Goal: Task Accomplishment & Management: Manage account settings

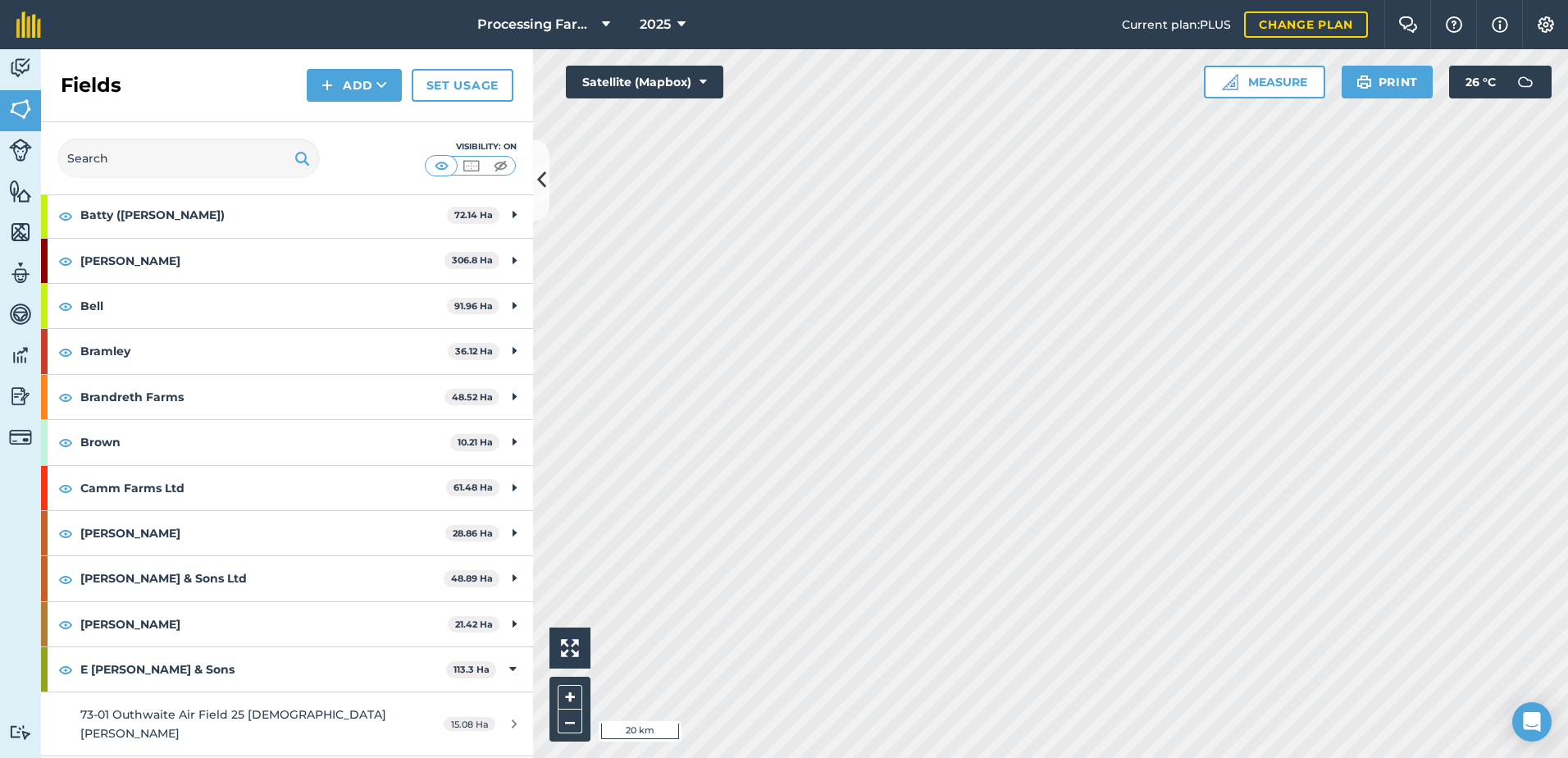
scroll to position [246, 0]
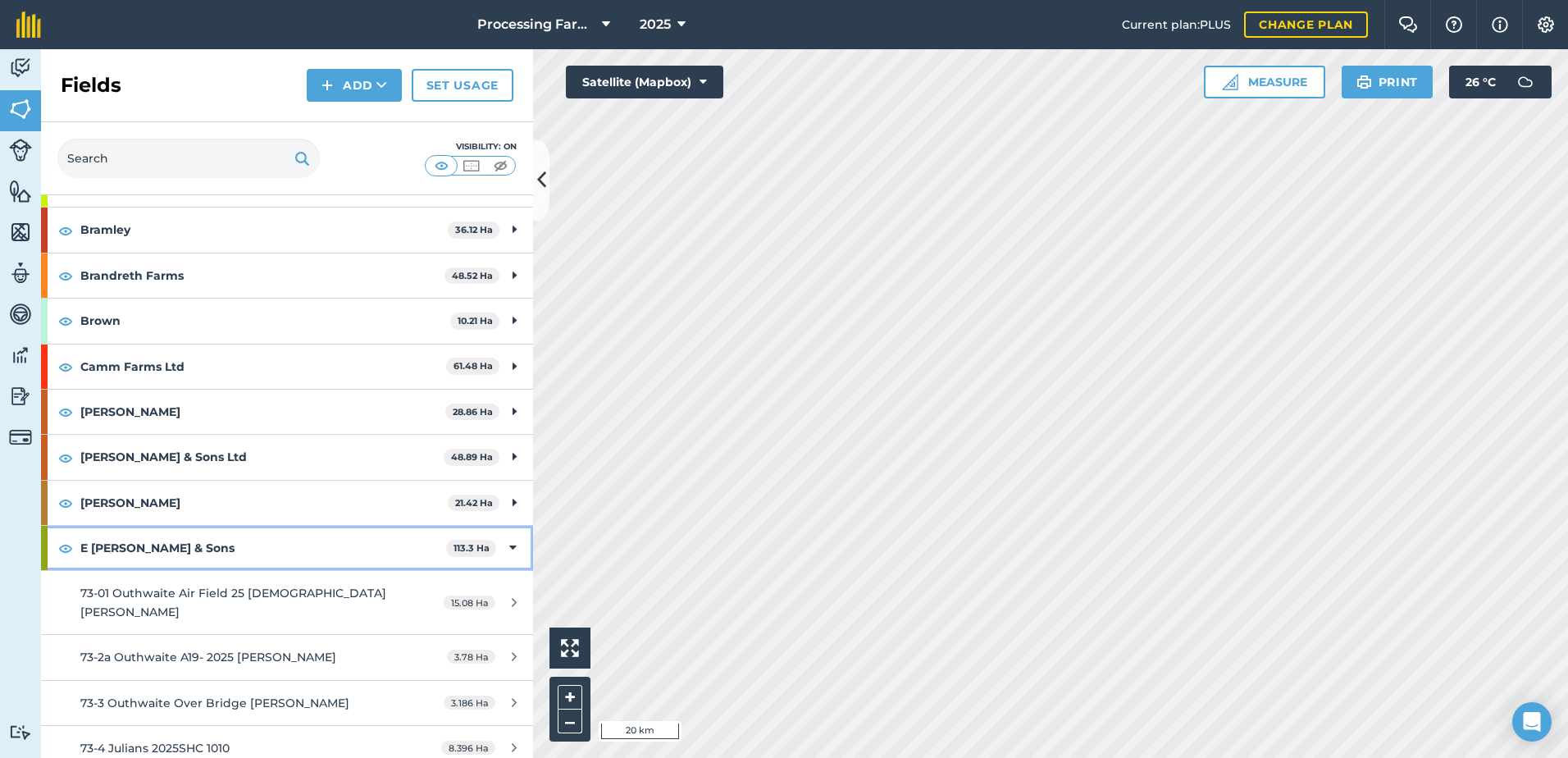
click at [126, 545] on strong "E [PERSON_NAME] & Sons" at bounding box center [263, 548] width 365 height 44
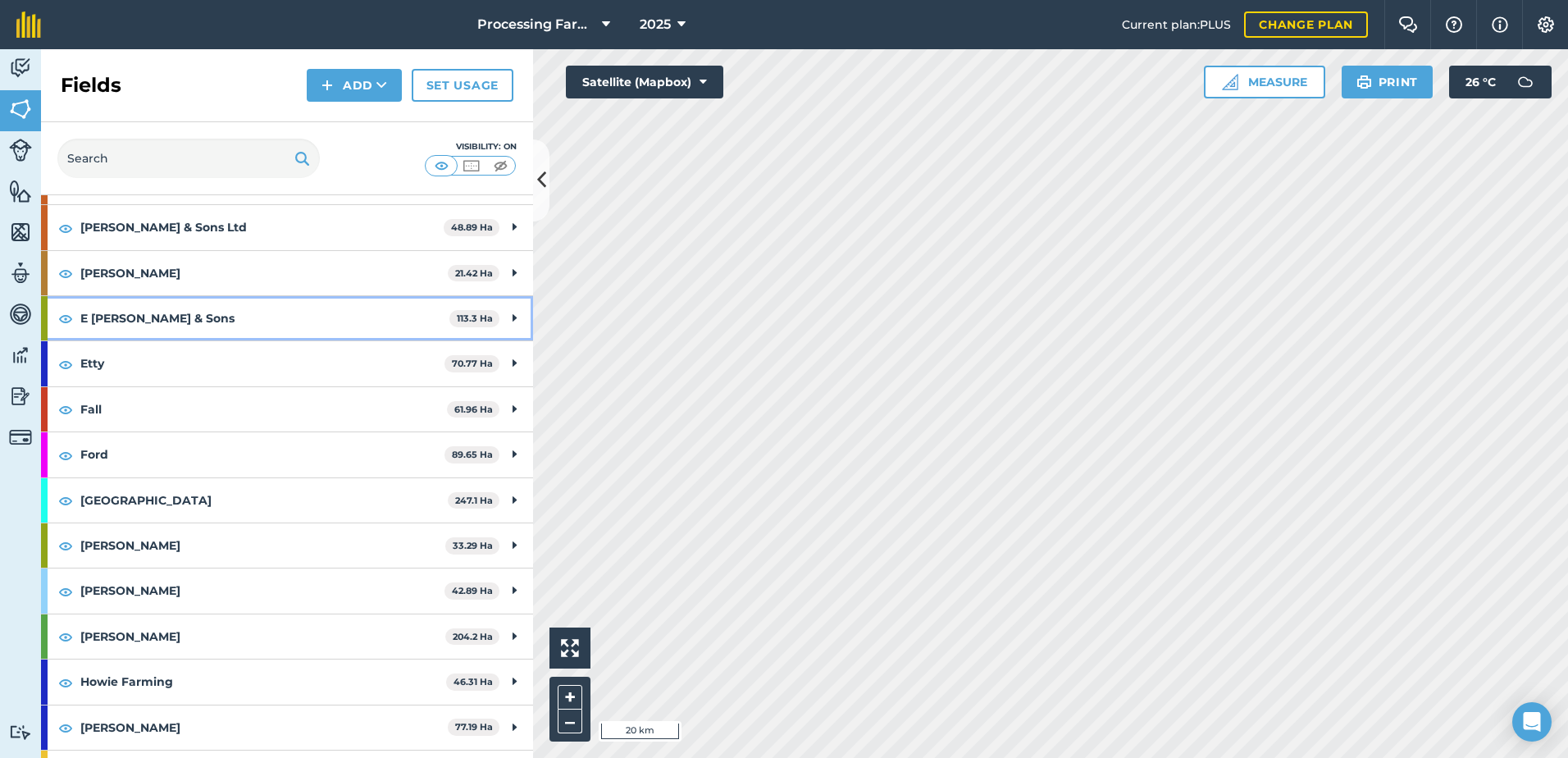
scroll to position [492, 0]
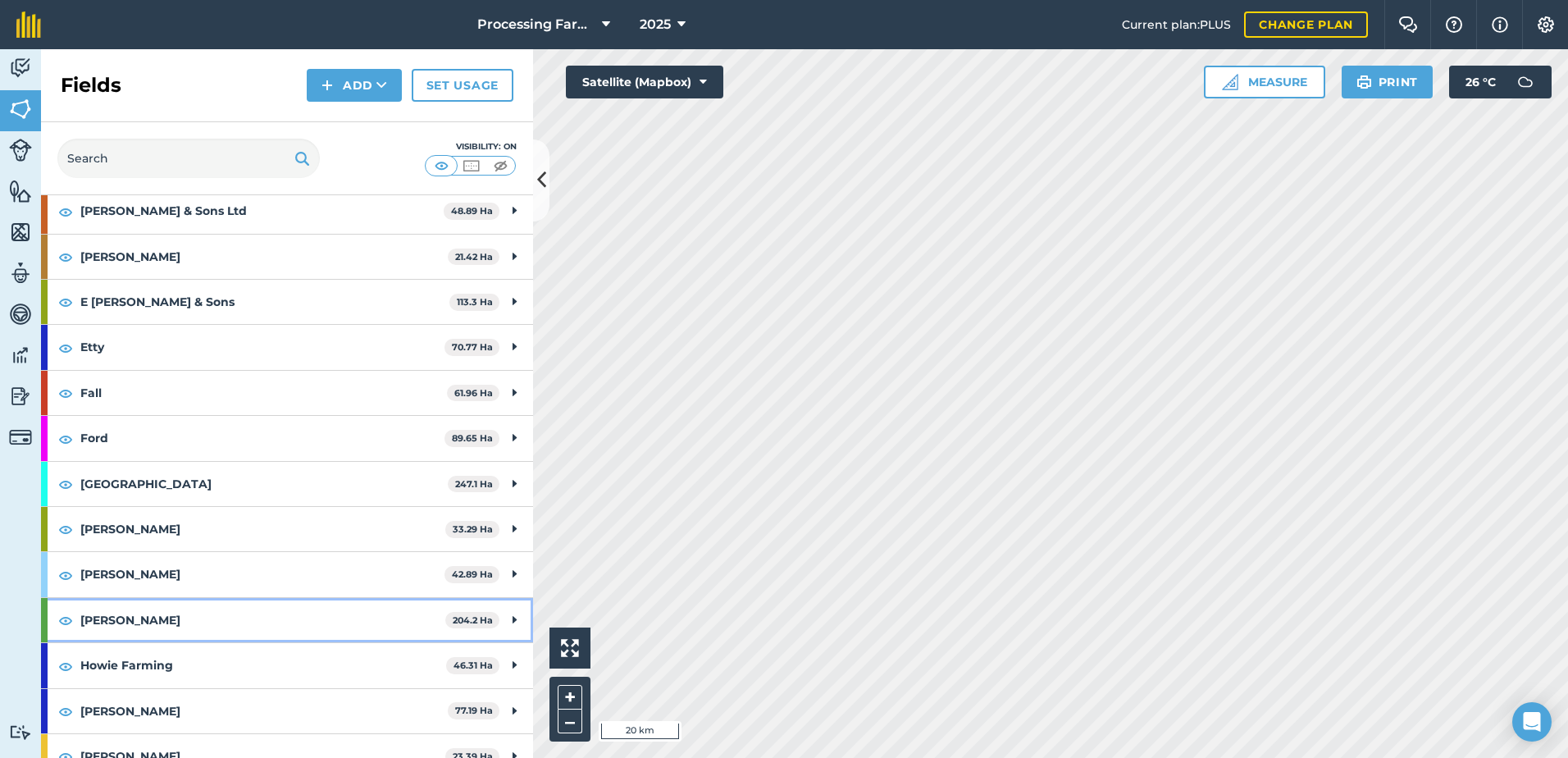
click at [113, 627] on strong "[PERSON_NAME]" at bounding box center [263, 620] width 365 height 44
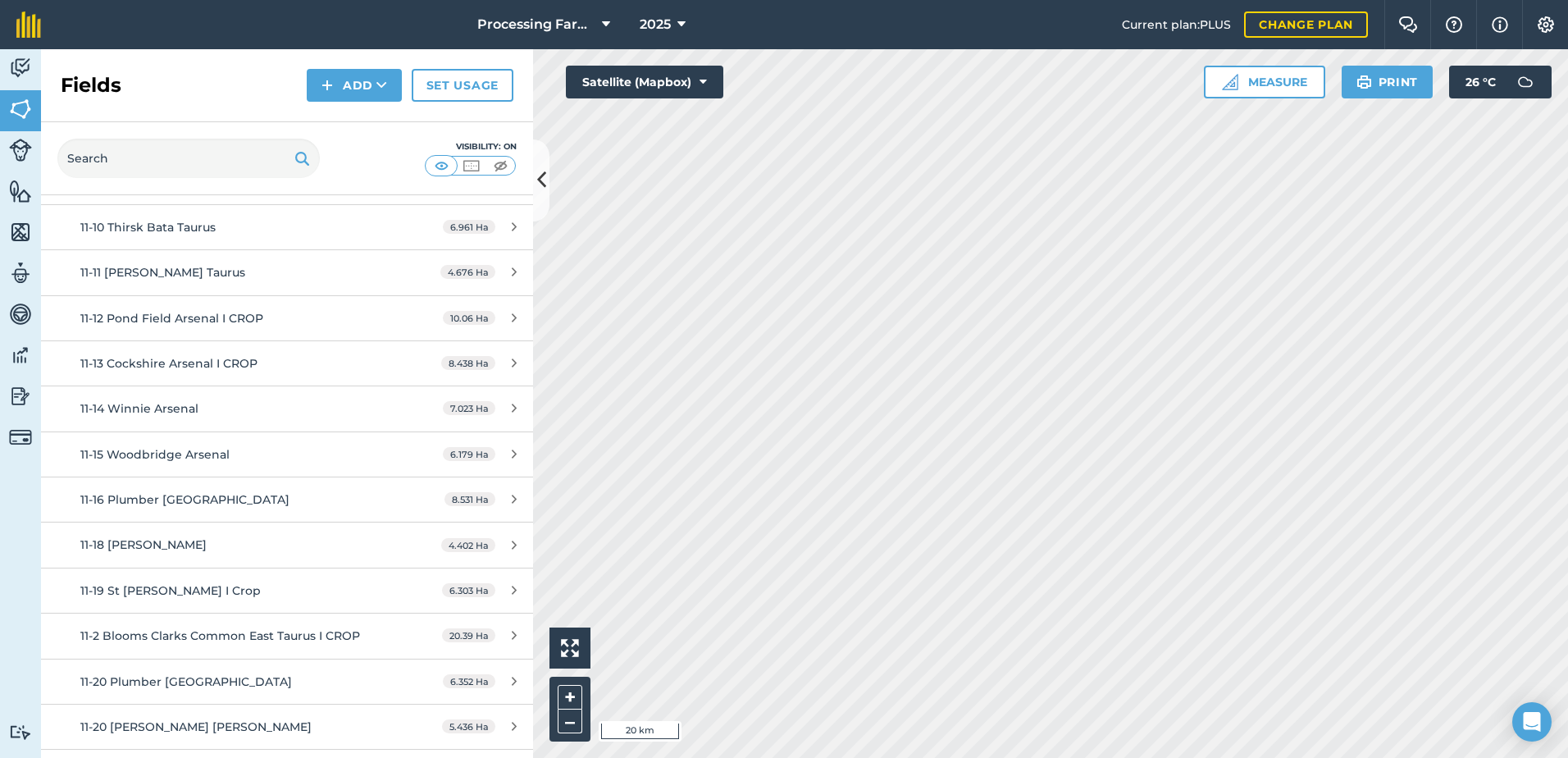
scroll to position [738, 0]
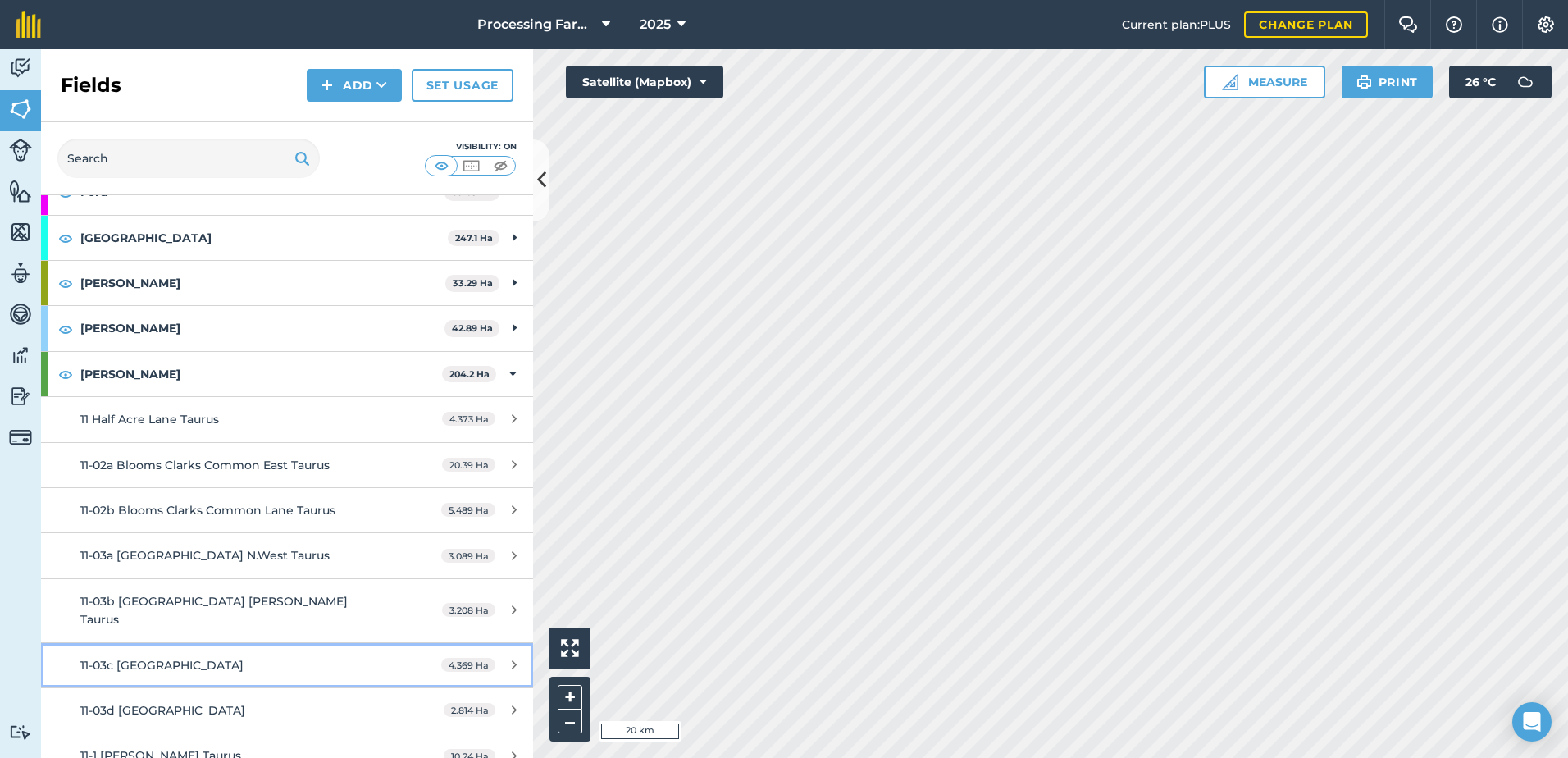
click at [195, 658] on span "11-03c [GEOGRAPHIC_DATA]" at bounding box center [162, 665] width 163 height 15
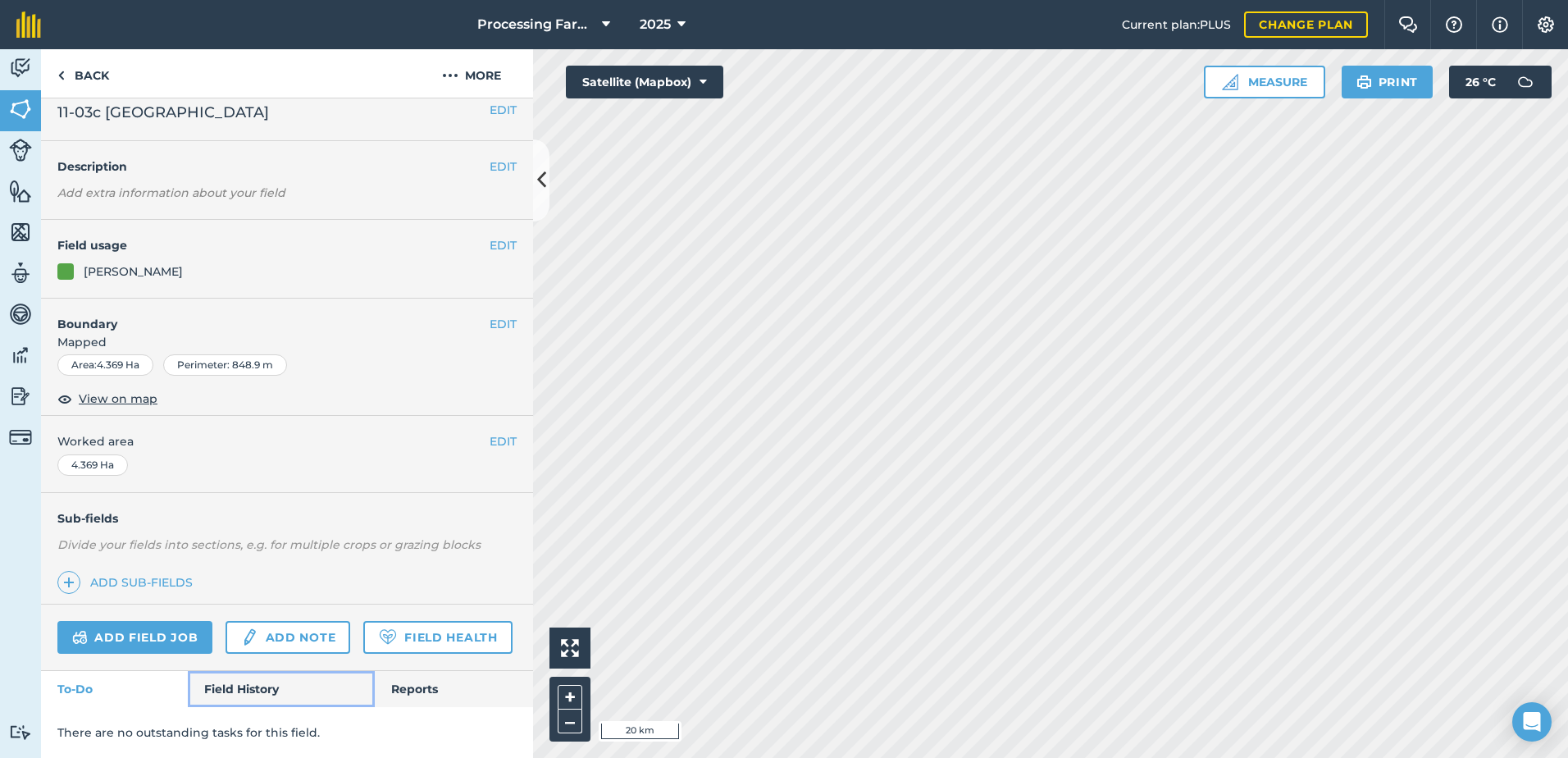
click at [236, 683] on link "Field History" at bounding box center [281, 689] width 186 height 36
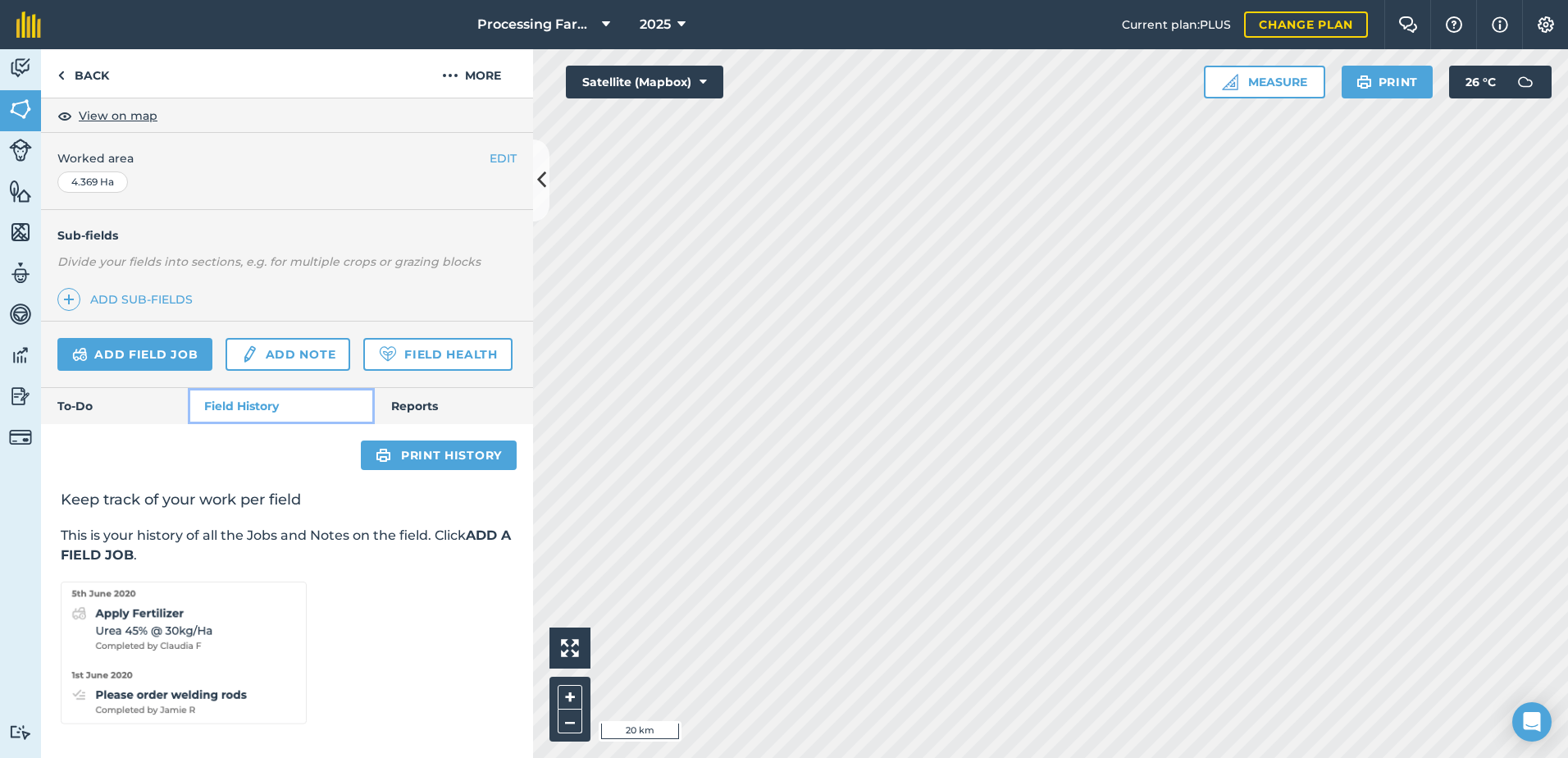
scroll to position [345, 0]
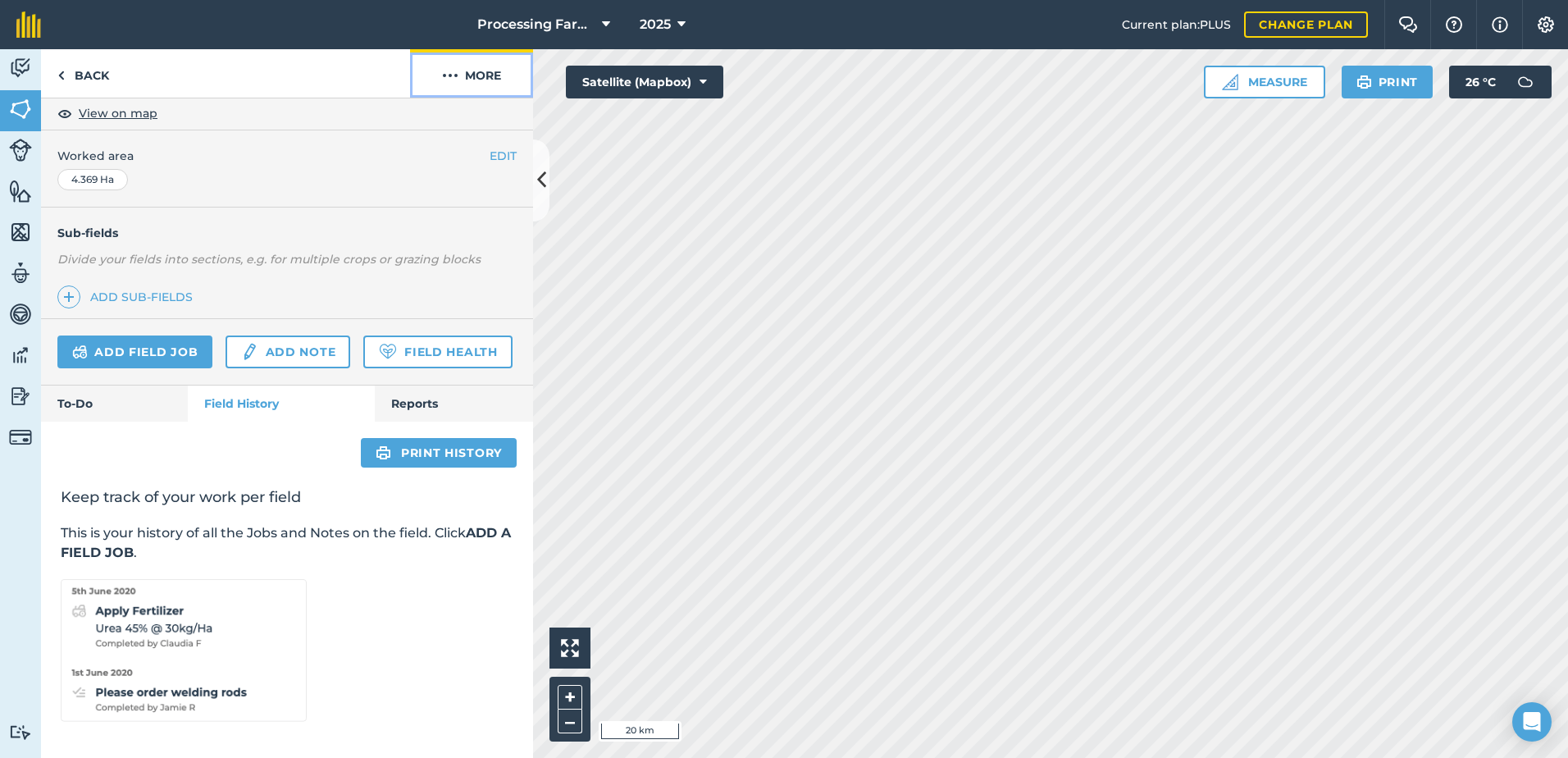
click at [456, 70] on img at bounding box center [451, 75] width 17 height 20
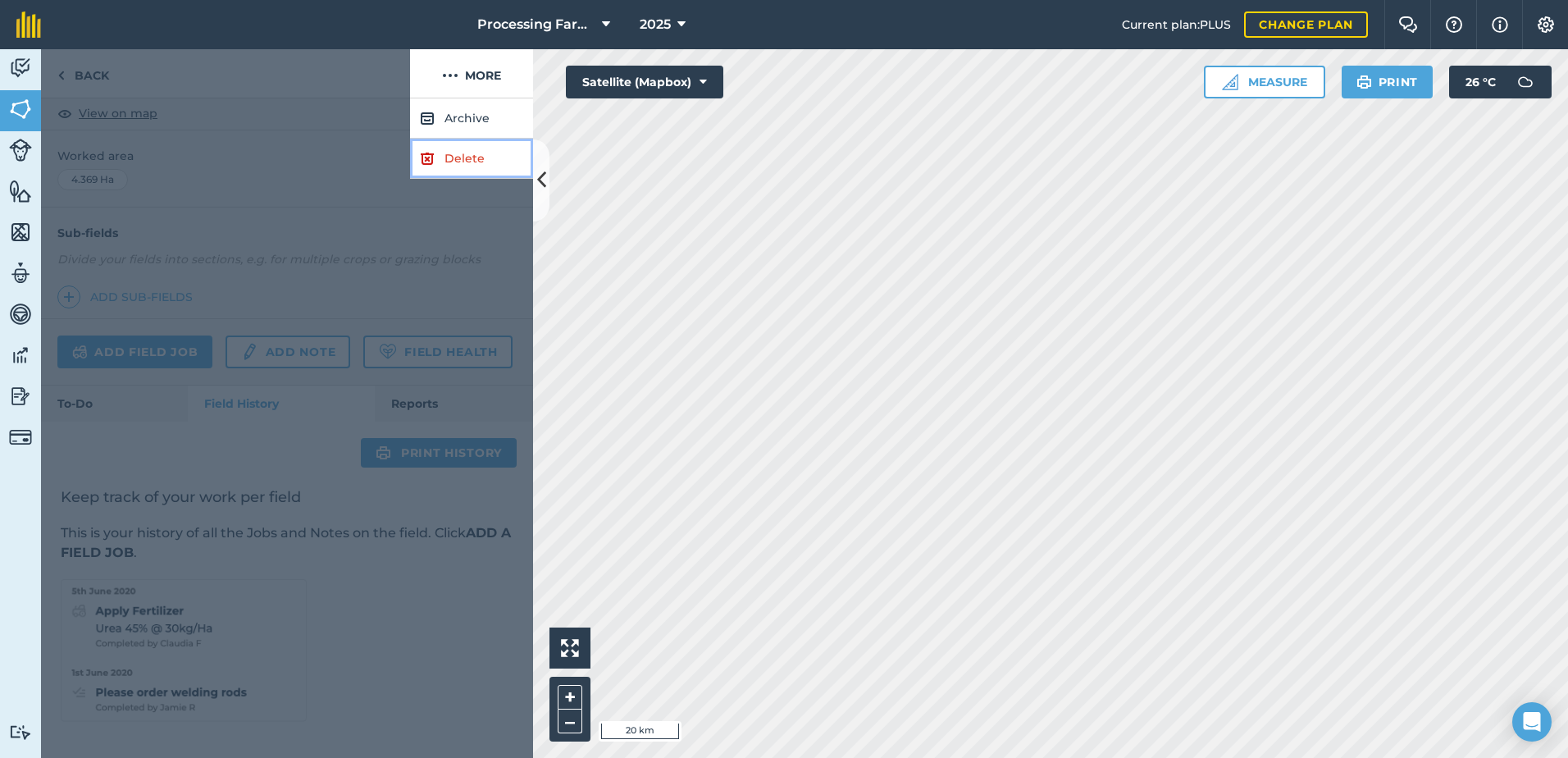
click at [444, 155] on link "Delete" at bounding box center [471, 158] width 123 height 41
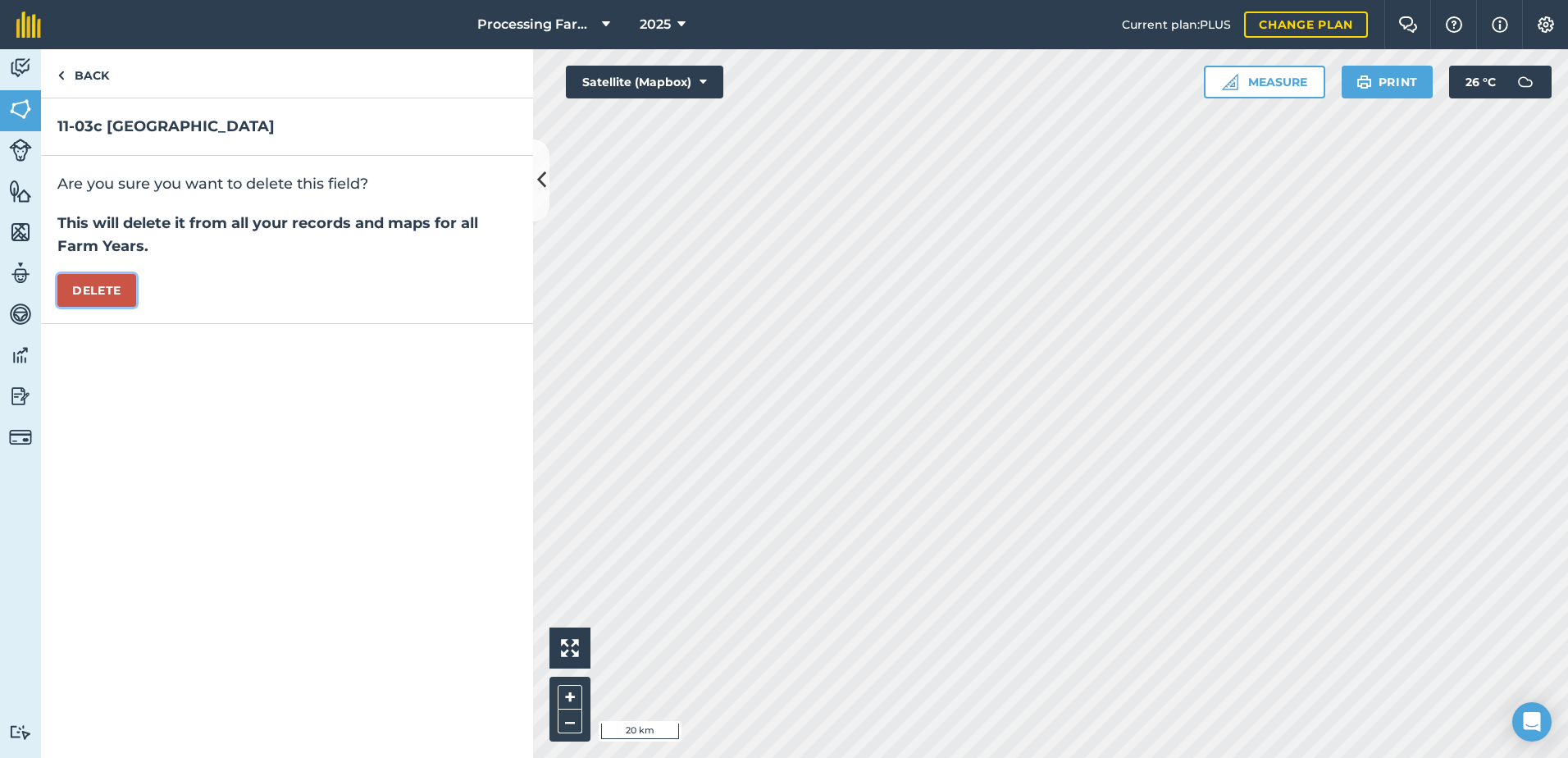
click at [100, 293] on button "Delete" at bounding box center [96, 291] width 79 height 33
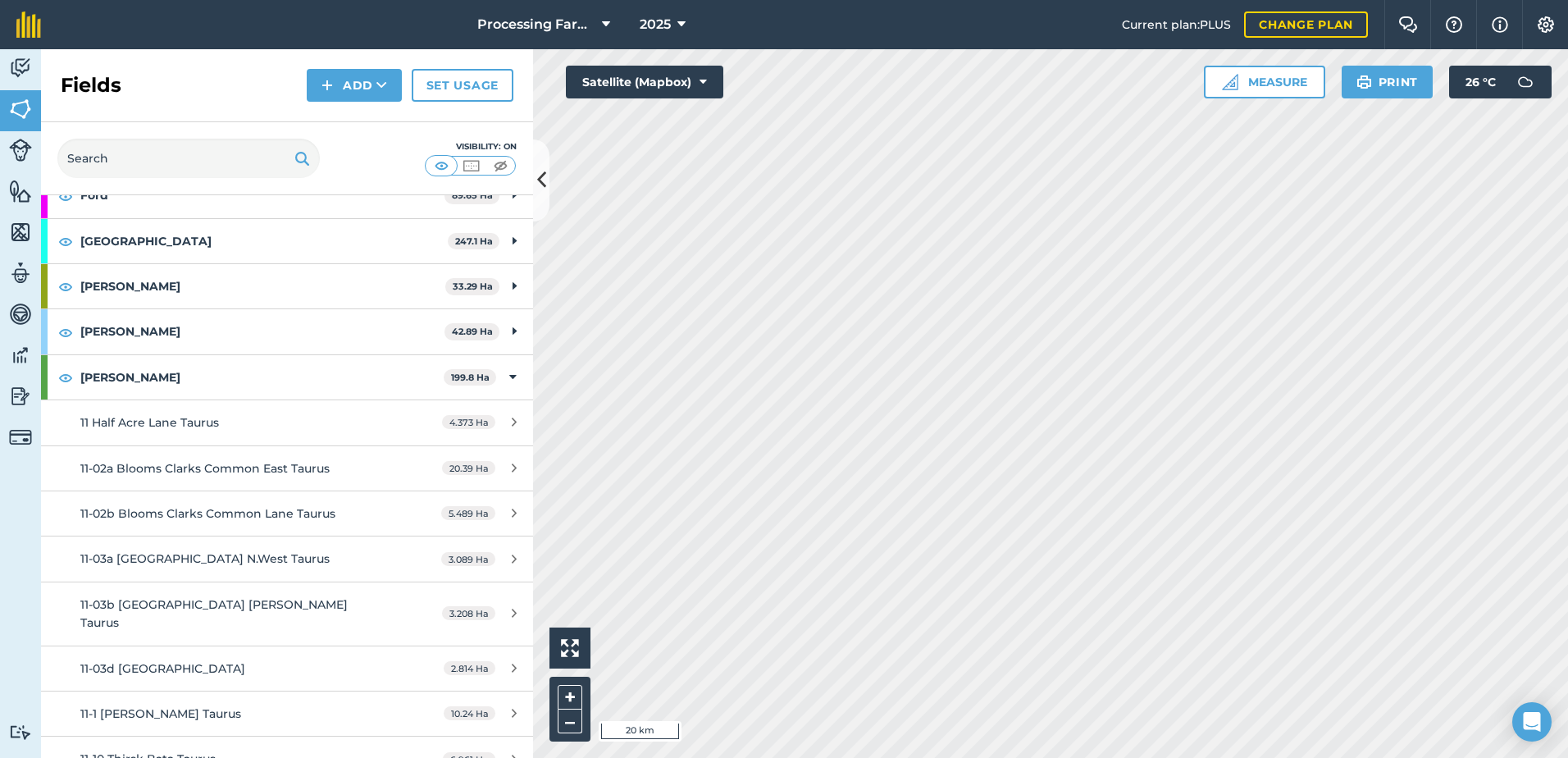
scroll to position [738, 0]
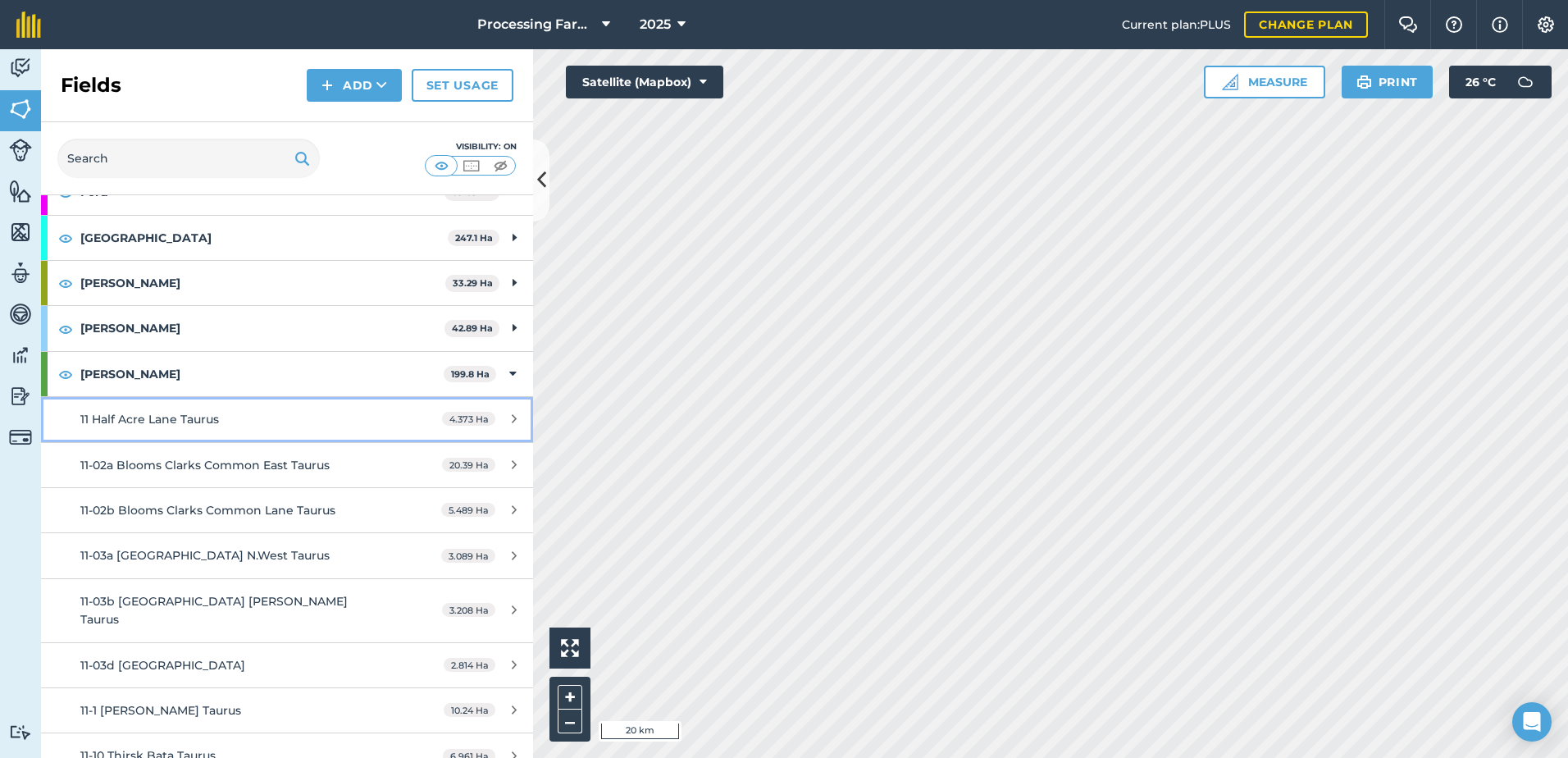
click at [203, 432] on link "11 Half Acre Lane Taurus 4.373 Ha" at bounding box center [287, 418] width 492 height 44
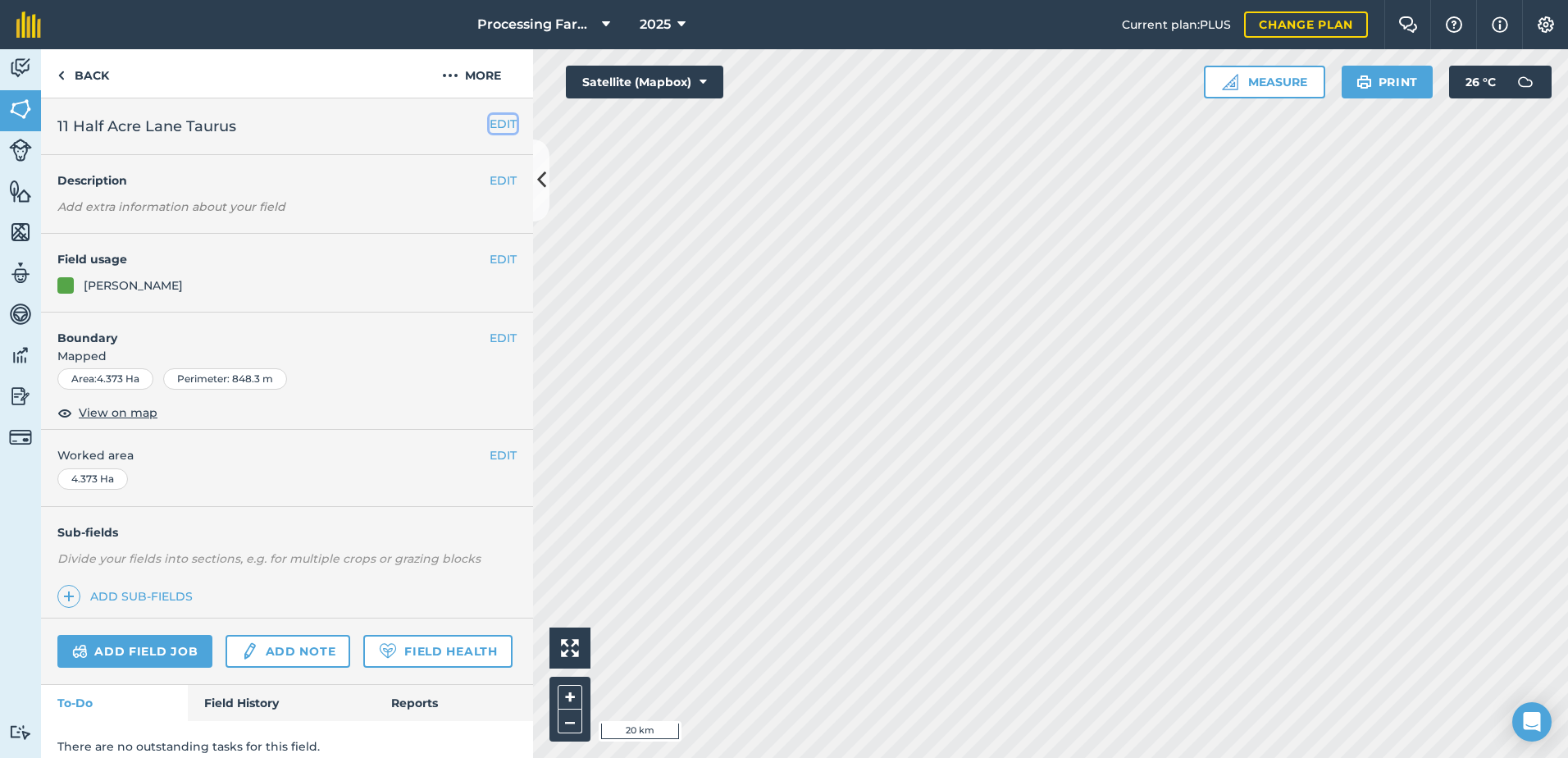
click at [490, 121] on button "EDIT" at bounding box center [503, 124] width 27 height 18
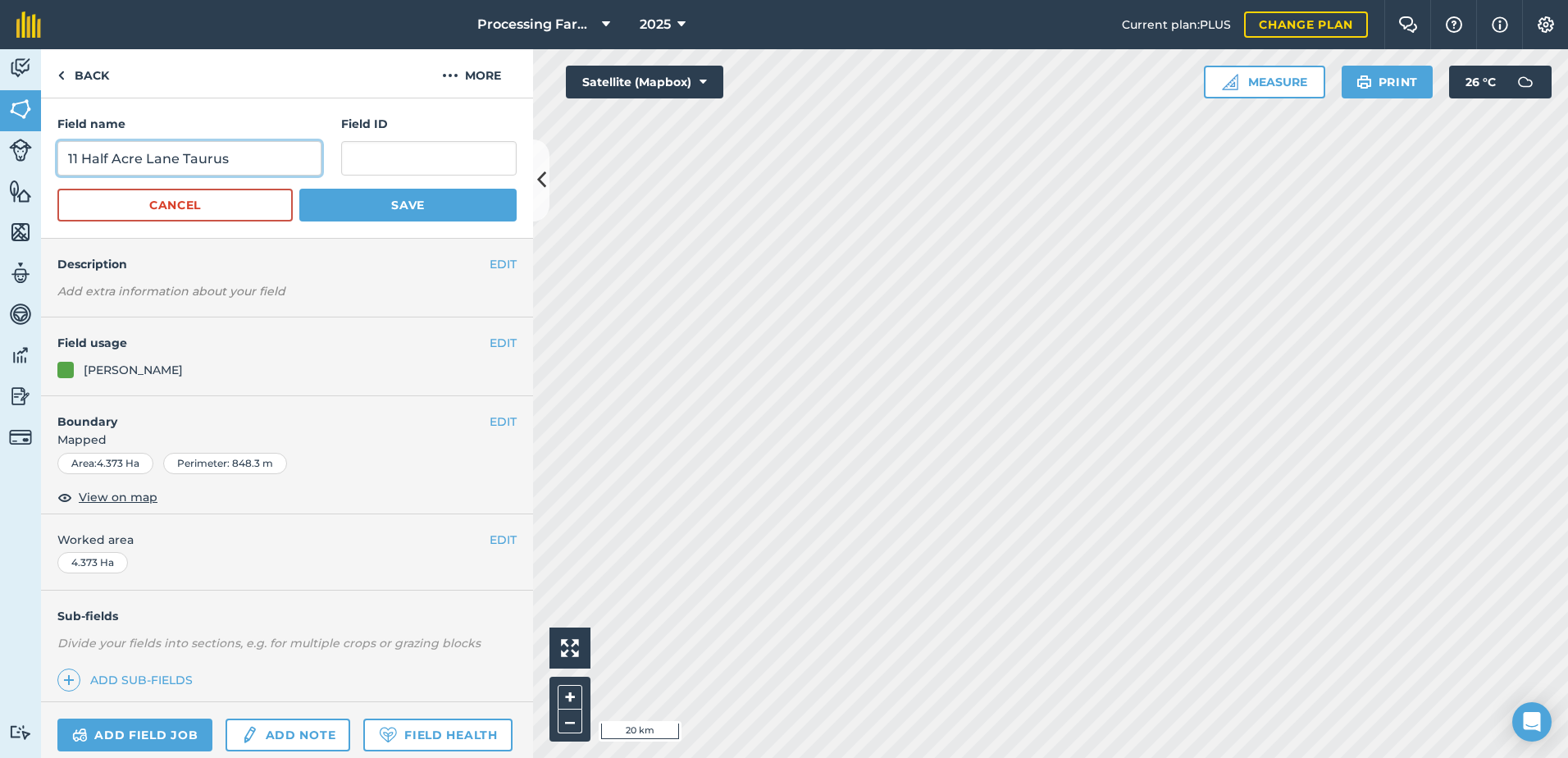
click at [63, 158] on input "11 Half Acre Lane Taurus" at bounding box center [189, 158] width 264 height 35
type input "11-03c 11 Half Acre Lane Taurus"
click at [377, 205] on button "Save" at bounding box center [408, 205] width 217 height 33
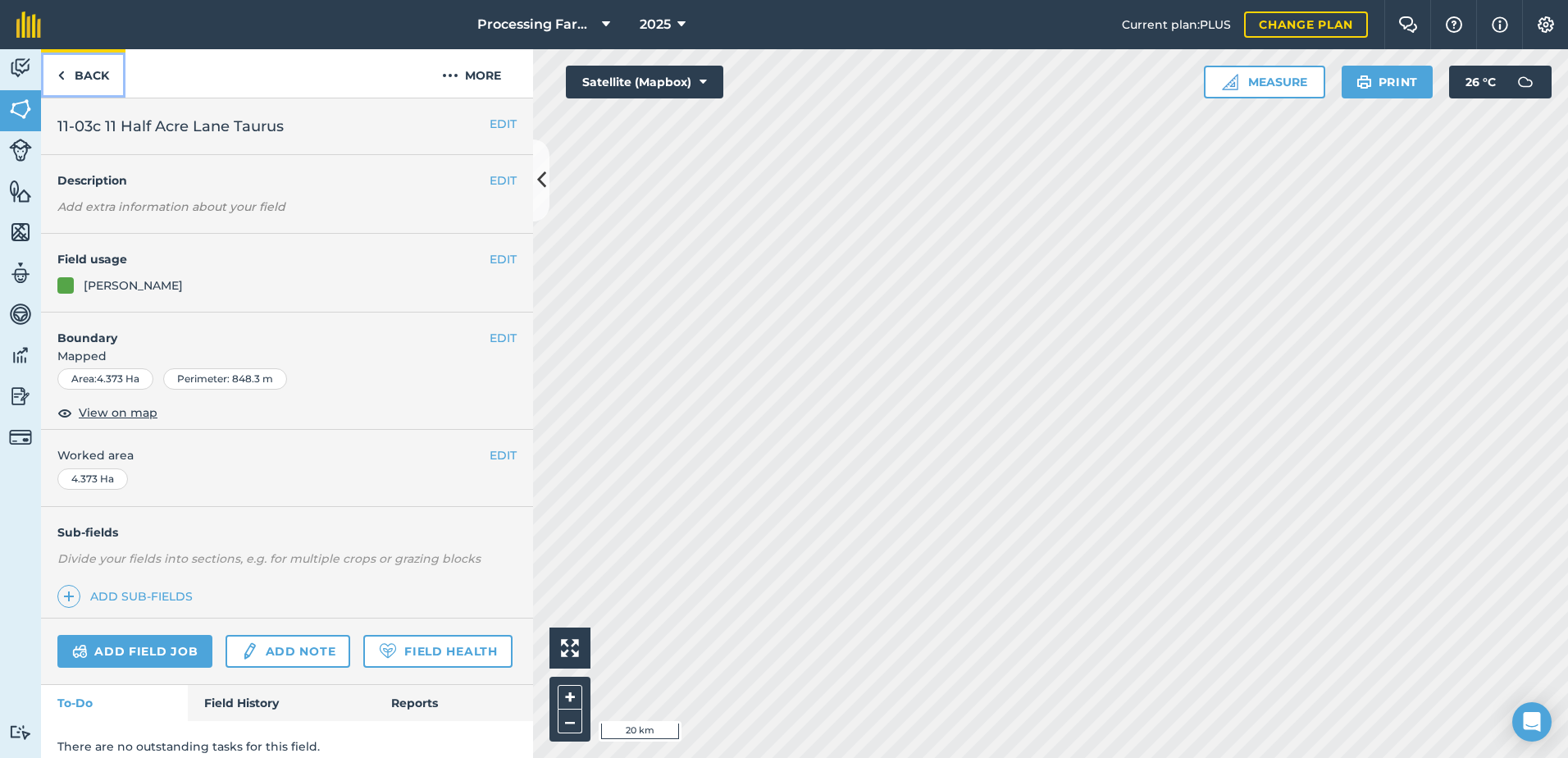
click at [98, 76] on link "Back" at bounding box center [83, 73] width 84 height 48
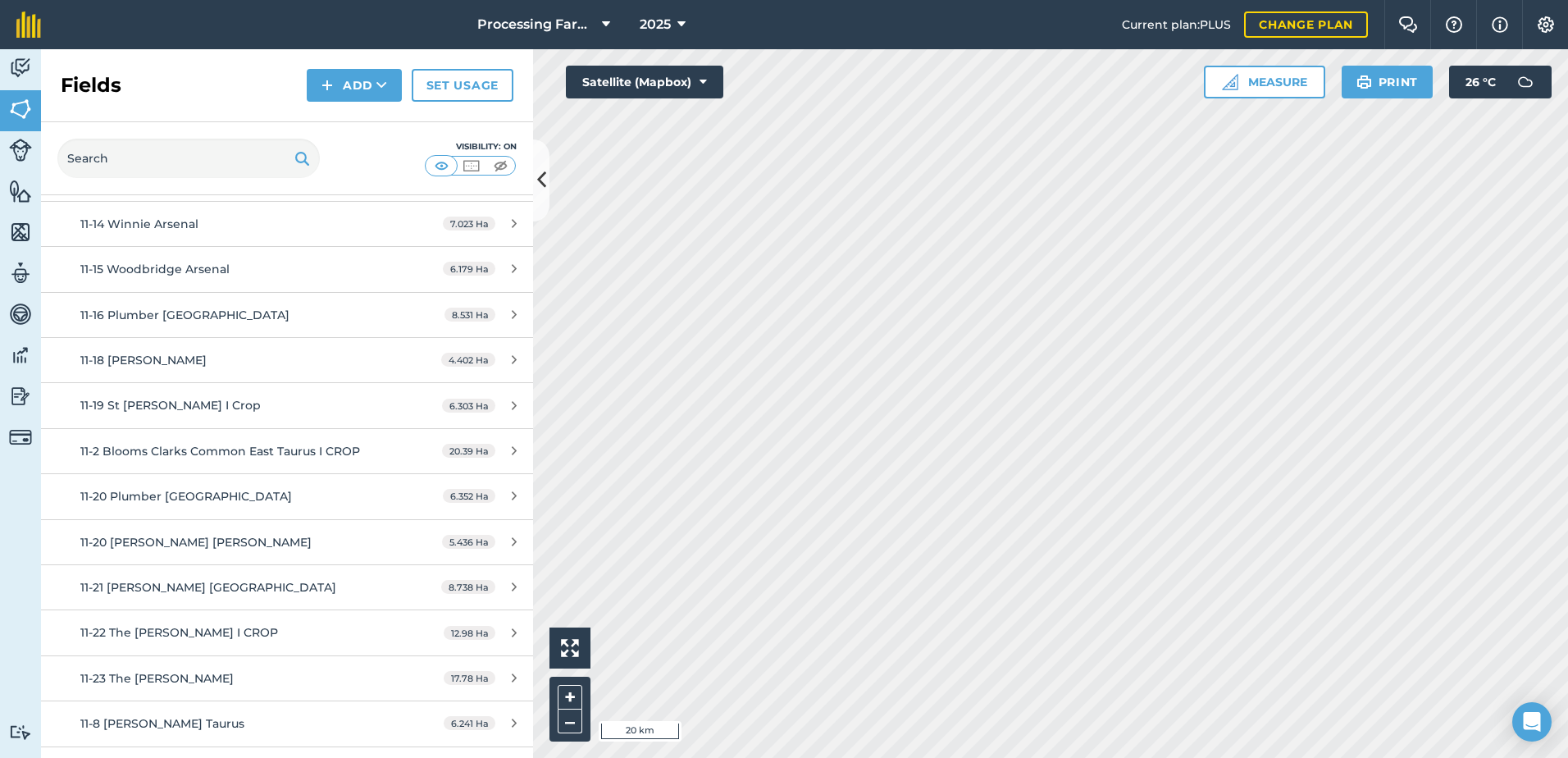
scroll to position [1476, 0]
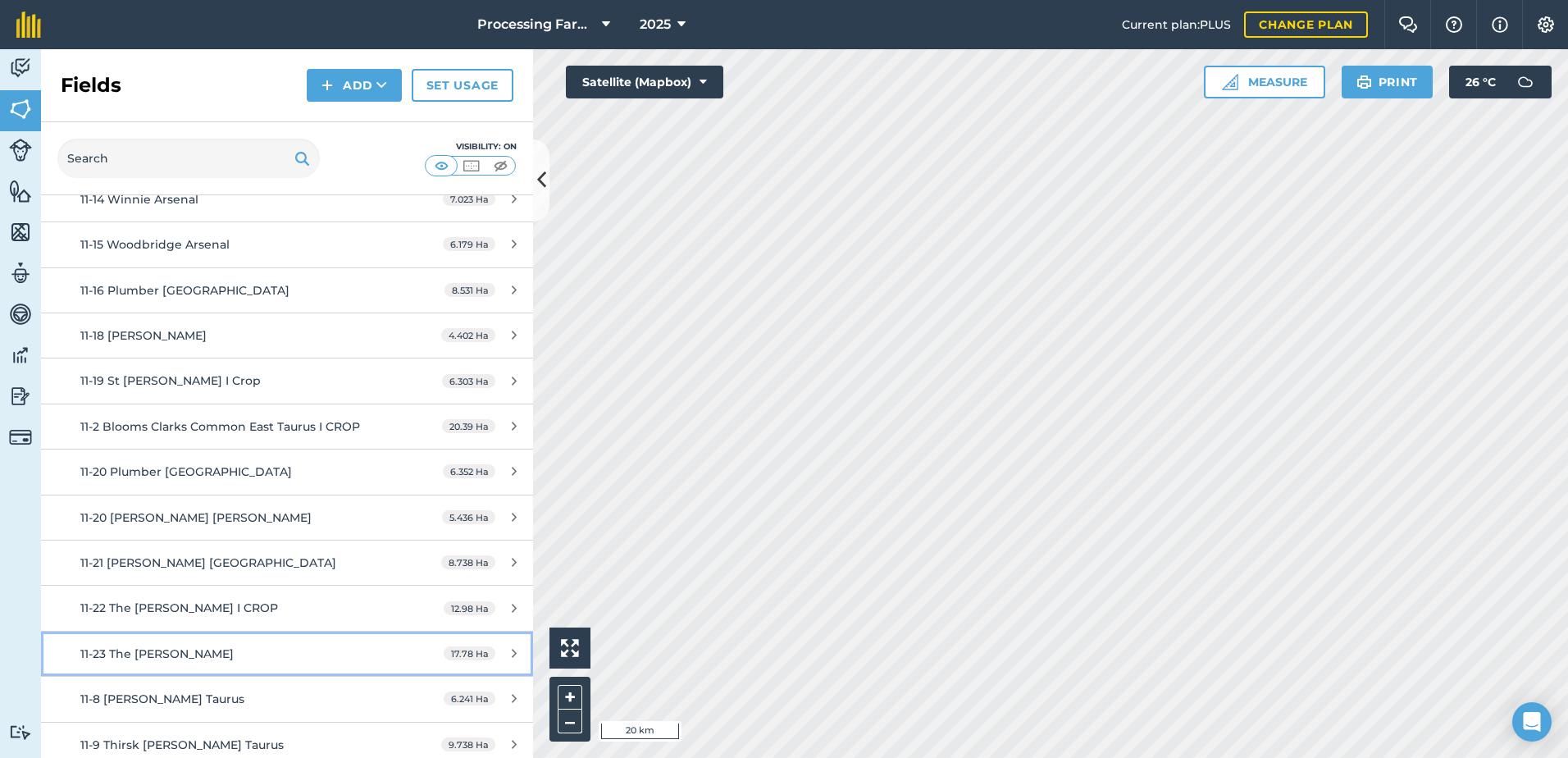
click at [182, 646] on span "11-23 The [PERSON_NAME]" at bounding box center [157, 654] width 153 height 15
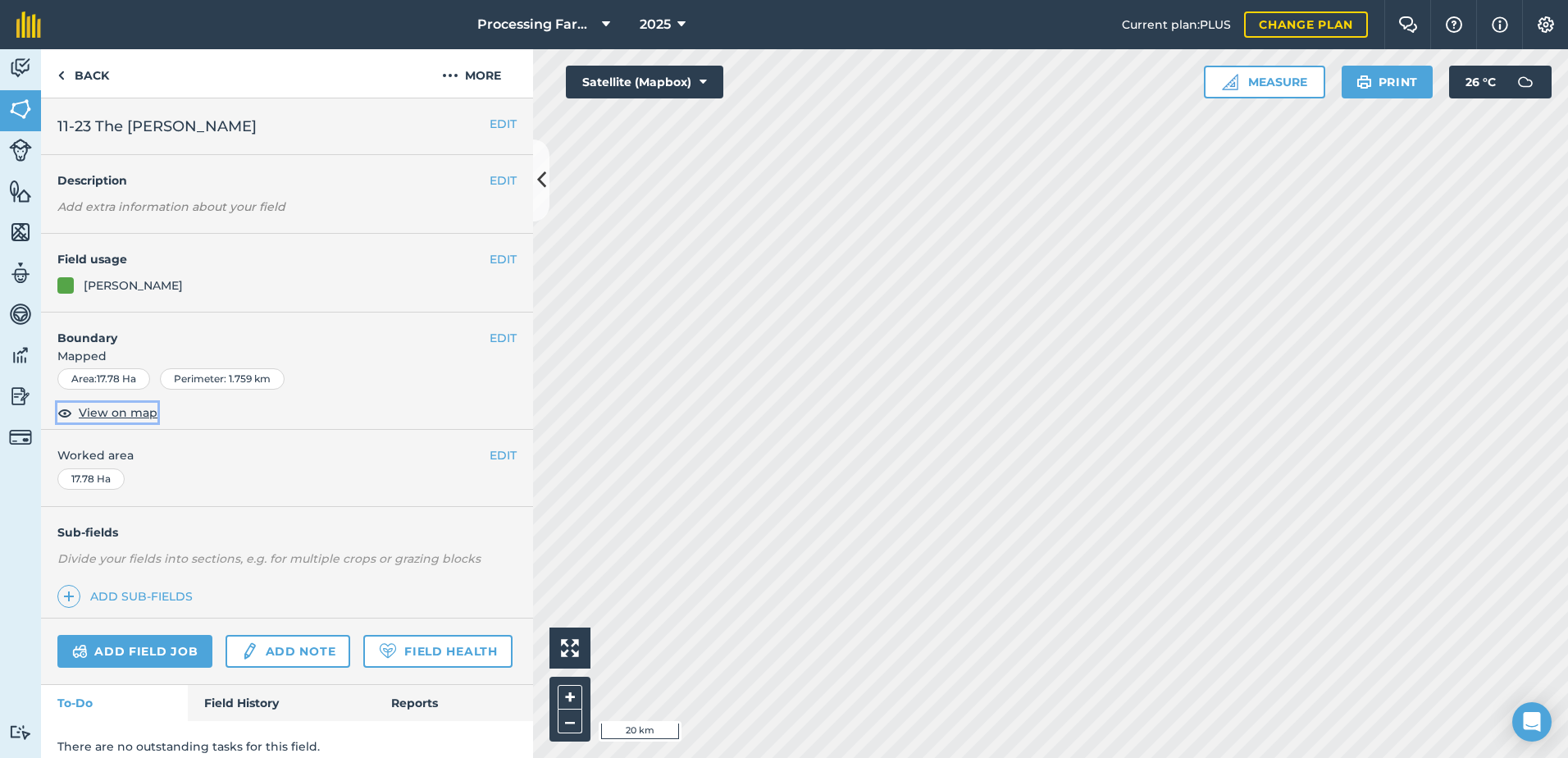
click at [133, 413] on span "View on map" at bounding box center [118, 413] width 79 height 18
click at [109, 81] on link "Back" at bounding box center [83, 73] width 84 height 48
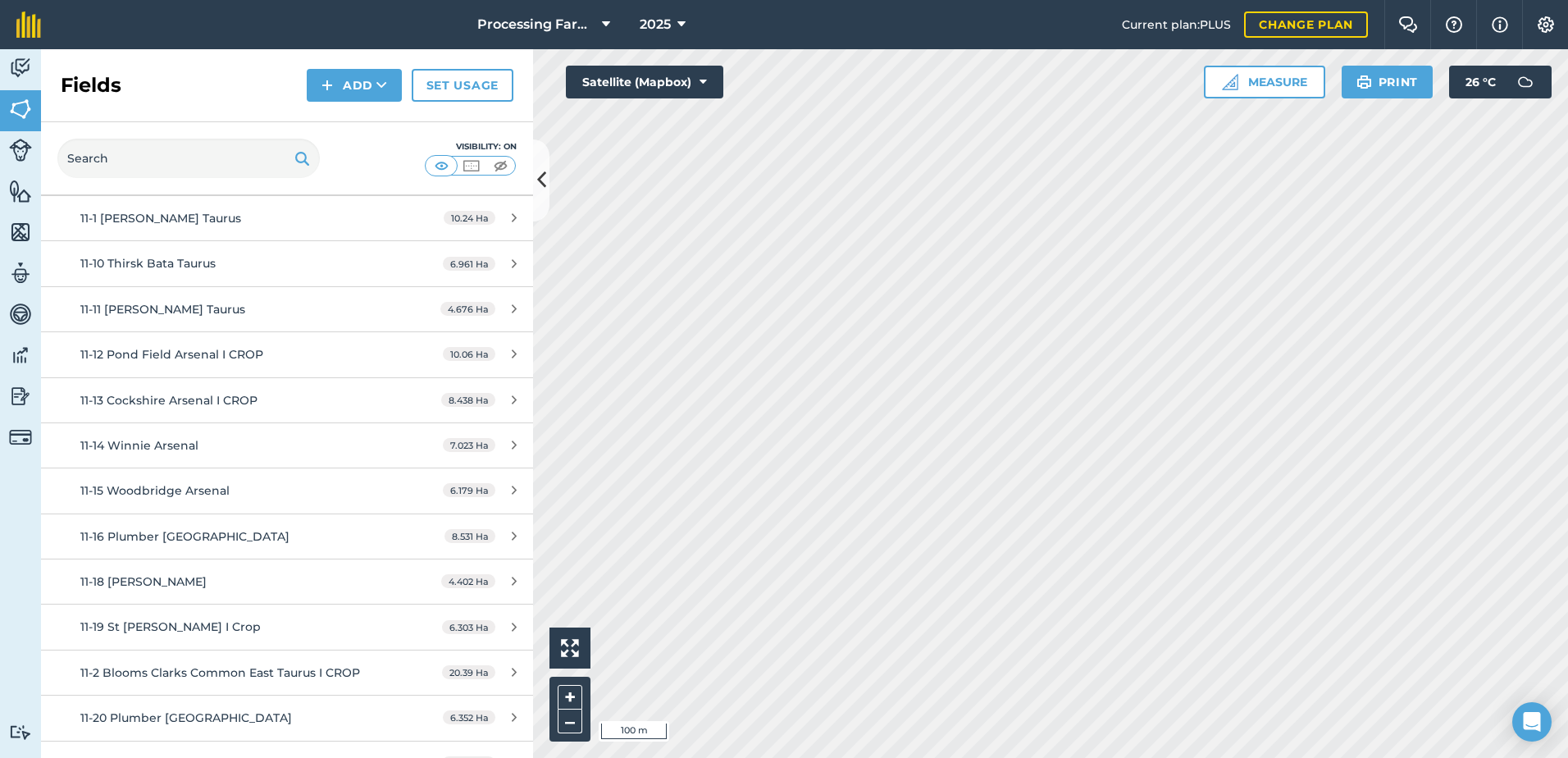
scroll to position [1394, 0]
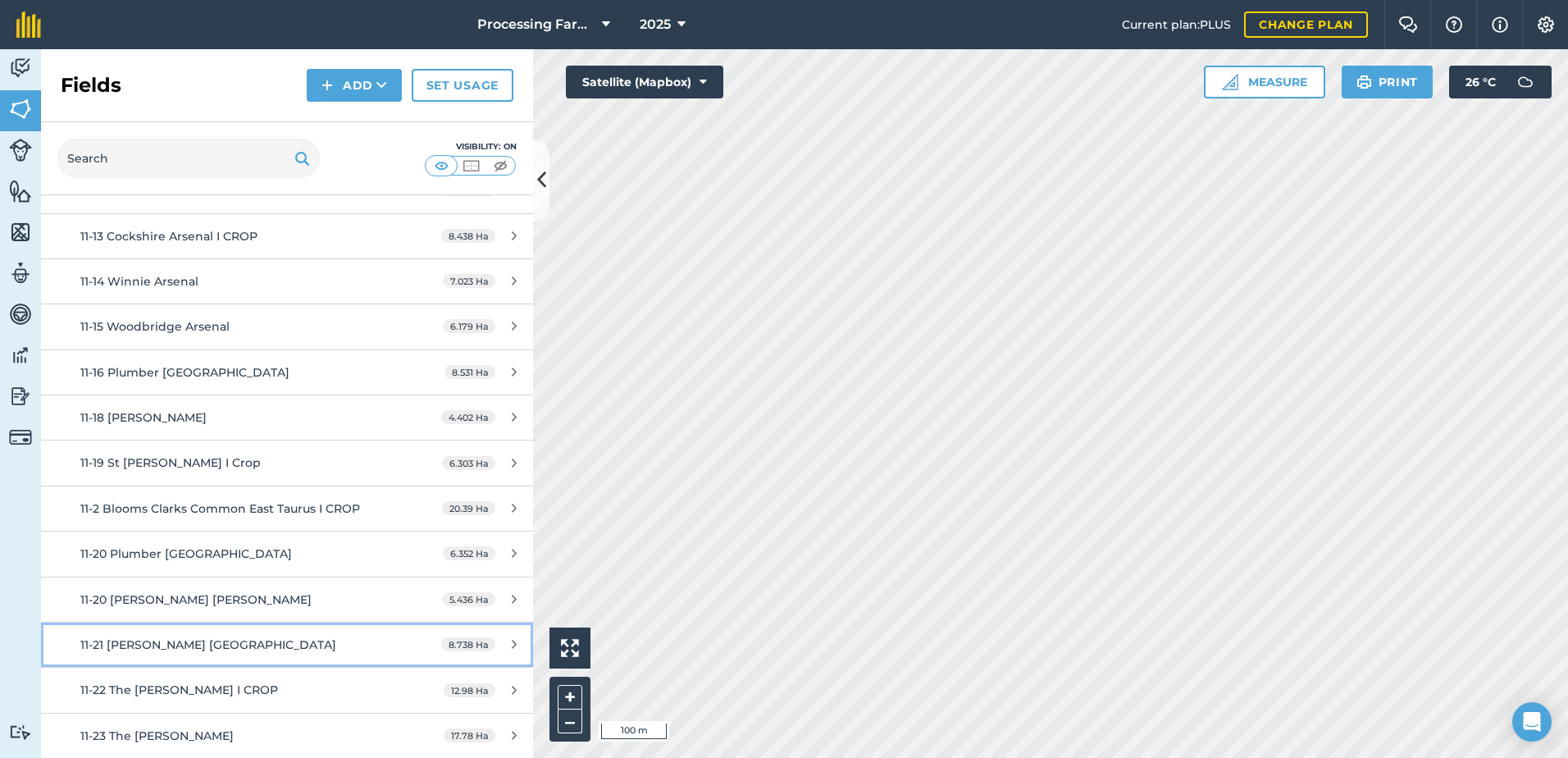
click at [200, 637] on span "11-21 [PERSON_NAME] [GEOGRAPHIC_DATA]" at bounding box center [208, 645] width 256 height 15
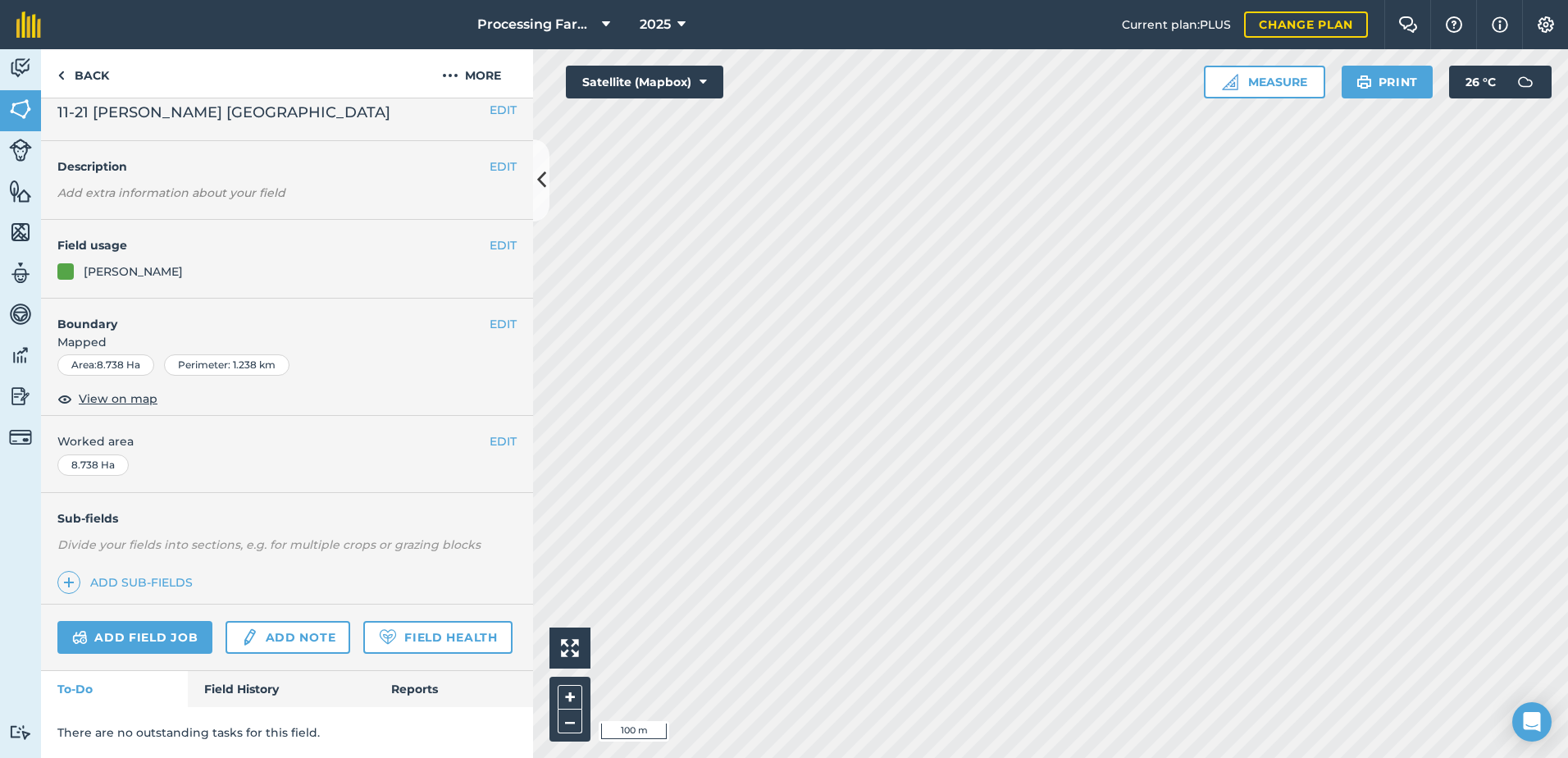
scroll to position [60, 0]
click at [130, 389] on span "View on map" at bounding box center [118, 398] width 79 height 18
